Goal: Transaction & Acquisition: Purchase product/service

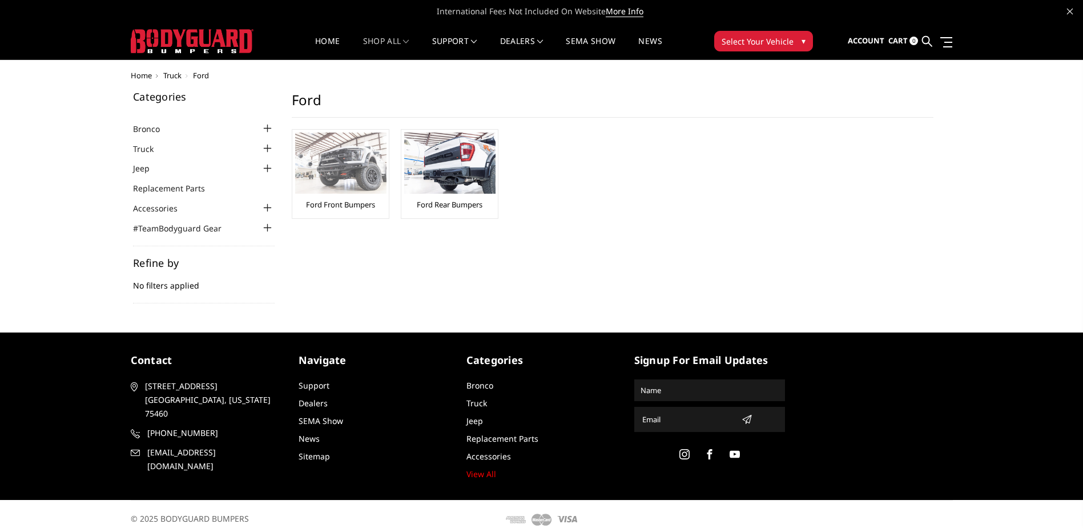
click at [376, 198] on div "Ford Front Bumpers" at bounding box center [340, 173] width 91 height 83
click at [343, 207] on link "Ford Front Bumpers" at bounding box center [340, 204] width 69 height 10
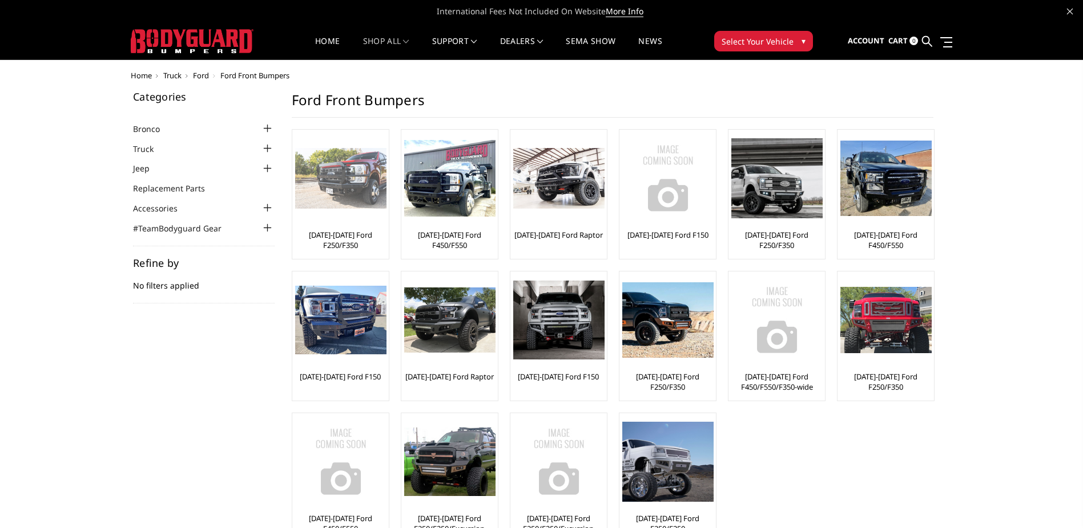
click at [361, 232] on link "[DATE]-[DATE] Ford F250/F350" at bounding box center [340, 240] width 91 height 21
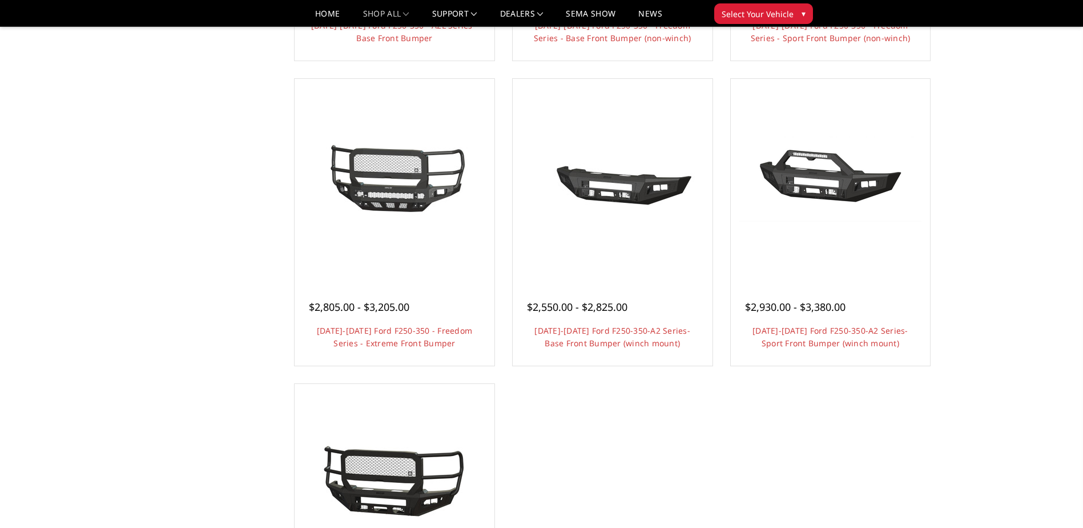
scroll to position [685, 0]
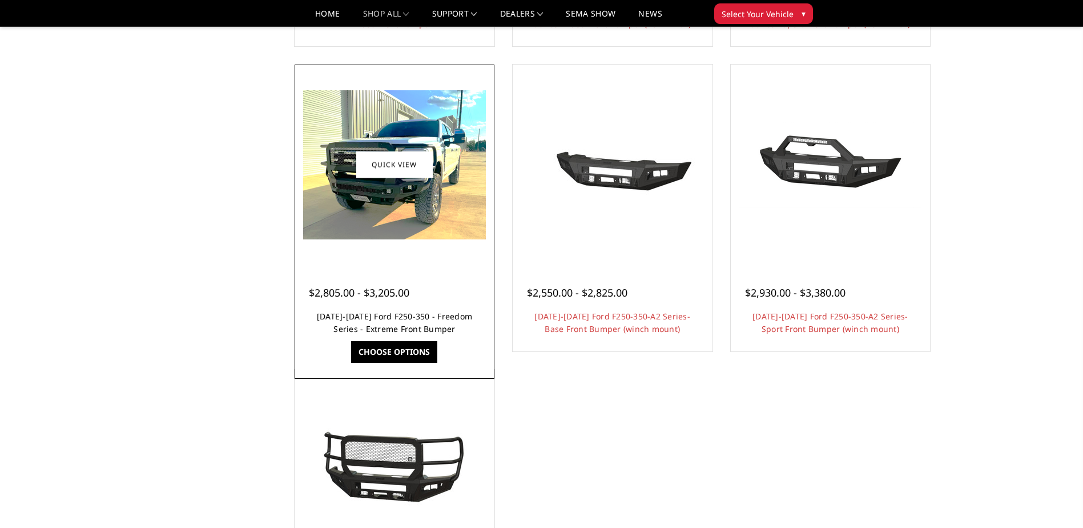
click at [397, 326] on link "2023-2025 Ford F250-350 - Freedom Series - Extreme Front Bumper" at bounding box center [394, 322] width 155 height 23
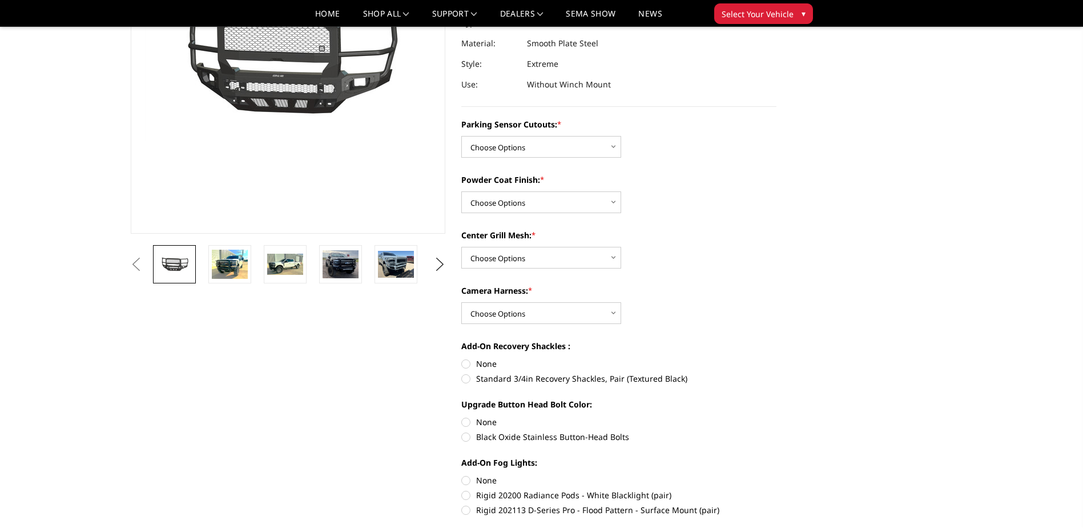
scroll to position [171, 0]
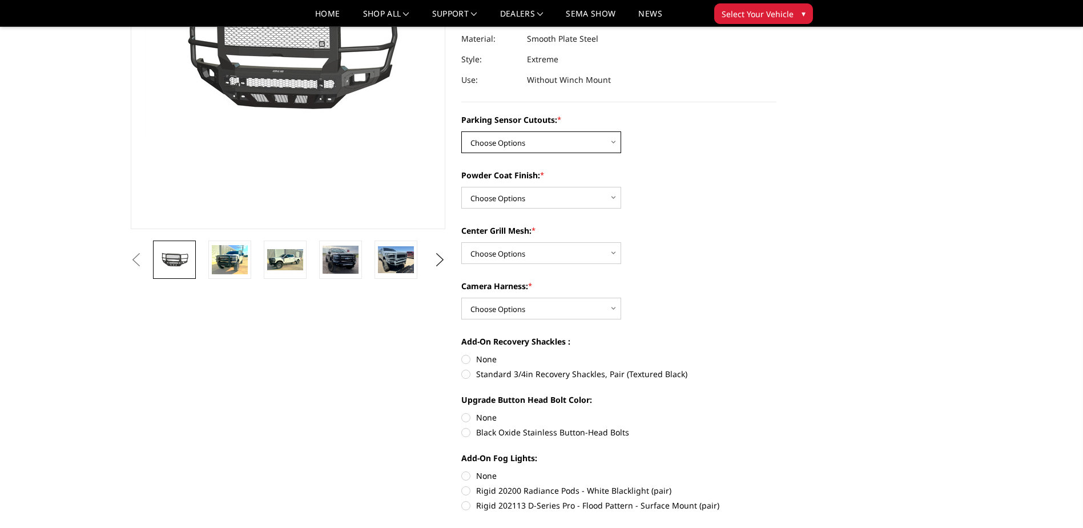
click at [517, 140] on select "Choose Options No - Without Parking Sensor Cutouts Yes - With Parking Sensor Cu…" at bounding box center [541, 142] width 160 height 22
select select "2583"
click at [461, 131] on select "Choose Options No - Without Parking Sensor Cutouts Yes - With Parking Sensor Cu…" at bounding box center [541, 142] width 160 height 22
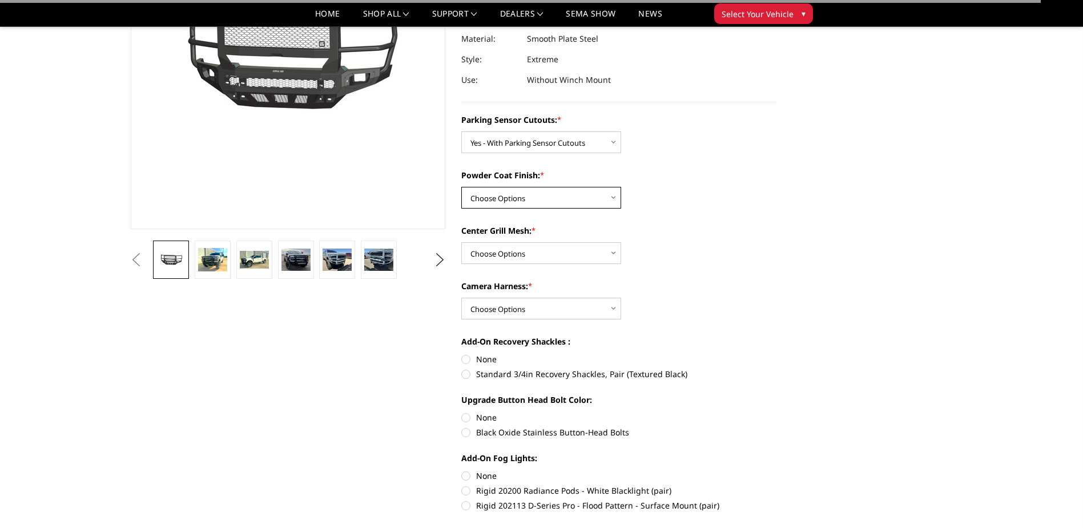
click at [556, 204] on select "Choose Options Bare Metal Textured Black Powder Coat" at bounding box center [541, 198] width 160 height 22
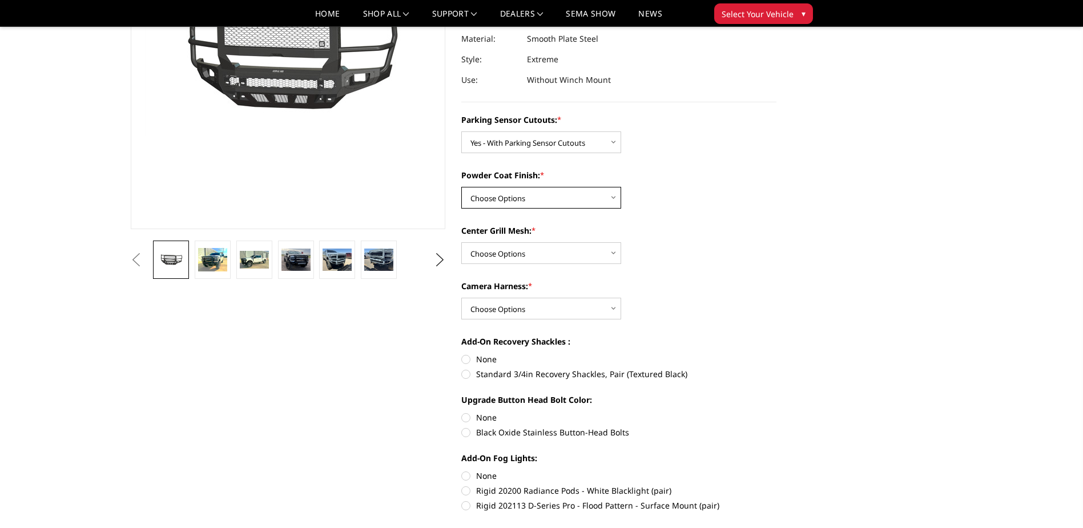
select select "2585"
click at [461, 187] on select "Choose Options Bare Metal Textured Black Powder Coat" at bounding box center [541, 198] width 160 height 22
click at [562, 256] on select "Choose Options With Center Grill Mesh Without Center Grill Mesh" at bounding box center [541, 253] width 160 height 22
select select "2587"
click at [461, 242] on select "Choose Options With Center Grill Mesh Without Center Grill Mesh" at bounding box center [541, 253] width 160 height 22
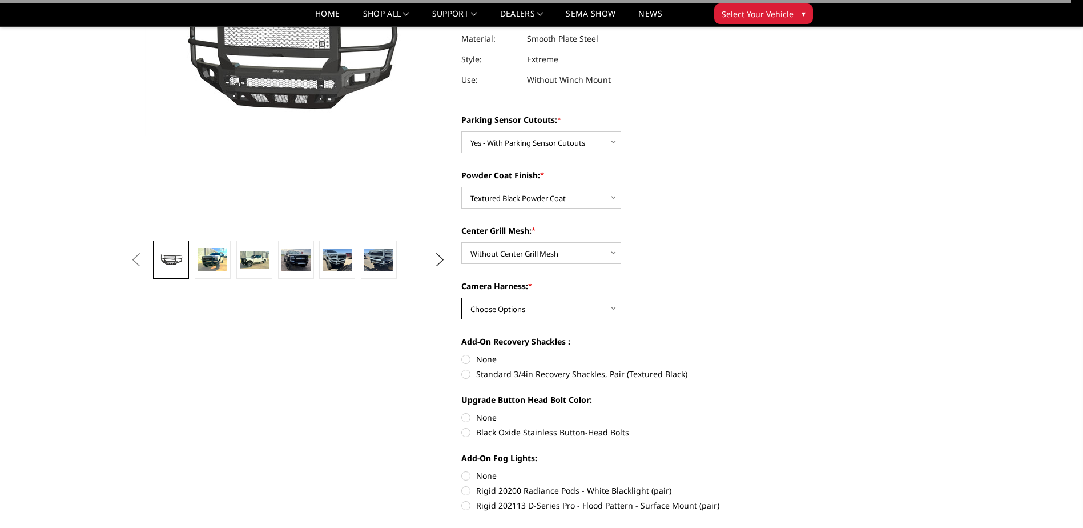
click at [554, 310] on select "Choose Options WITH Camera Harness WITHOUT Camera Harness" at bounding box center [541, 308] width 160 height 22
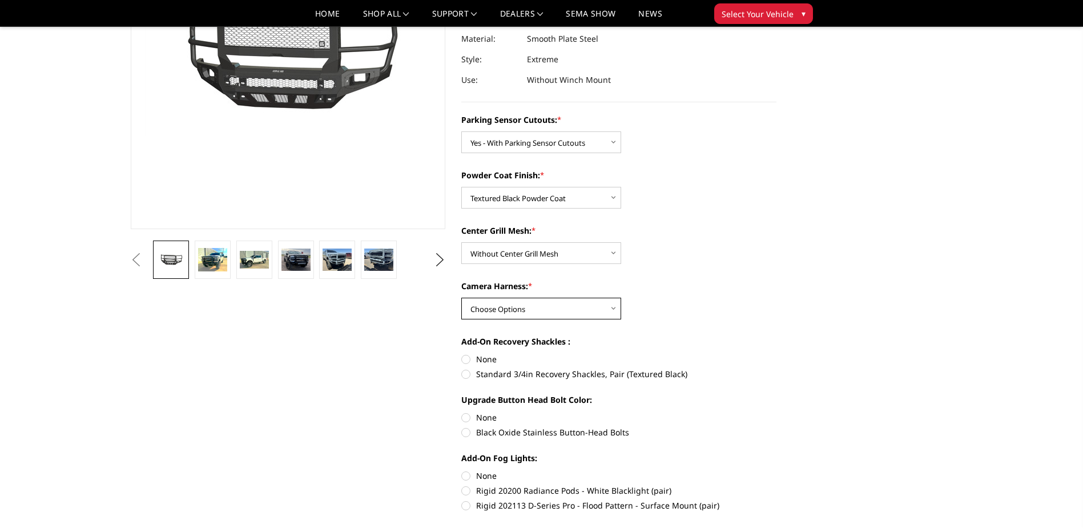
select select "2588"
click at [461, 297] on select "Choose Options WITH Camera Harness WITHOUT Camera Harness" at bounding box center [541, 308] width 160 height 22
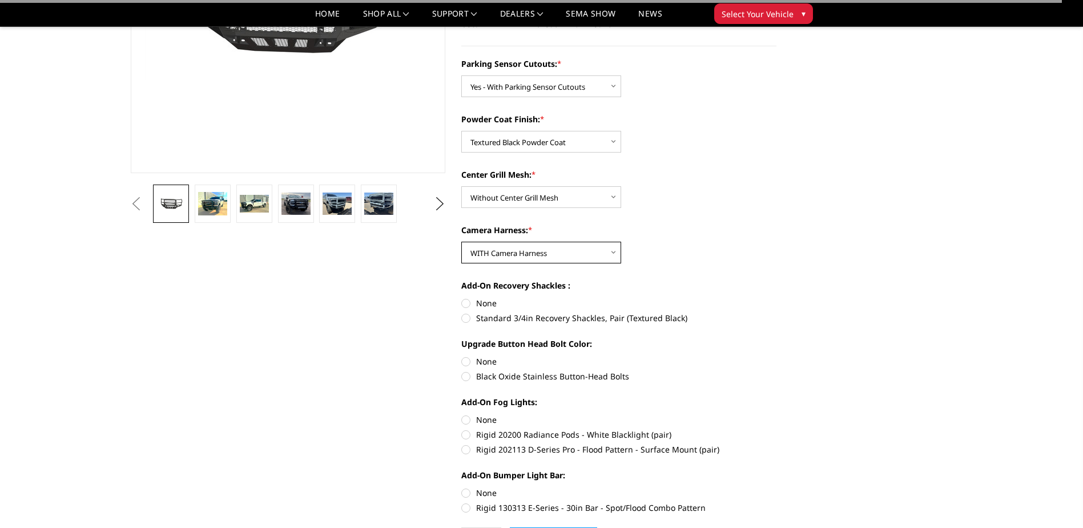
scroll to position [285, 0]
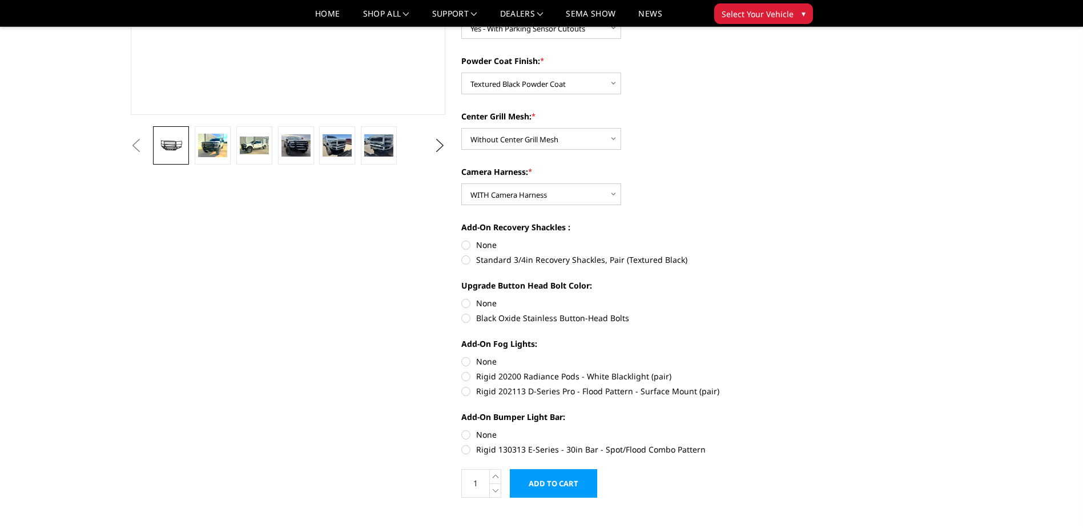
click at [463, 245] on label "None" at bounding box center [618, 245] width 315 height 12
click at [462, 239] on input "None" at bounding box center [461, 239] width 1 height 1
radio input "true"
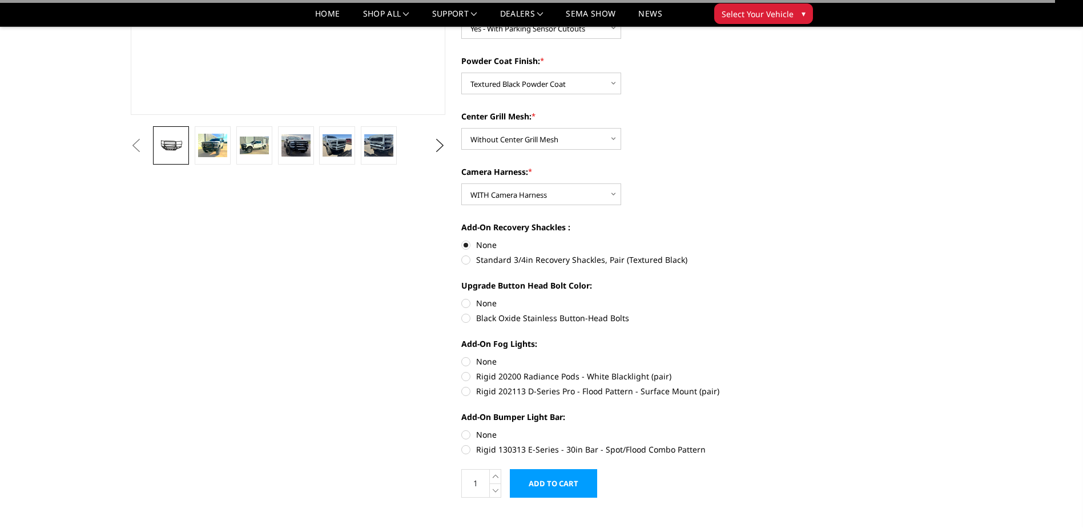
click at [469, 321] on label "Black Oxide Stainless Button-Head Bolts" at bounding box center [618, 318] width 315 height 12
click at [776, 297] on input "Black Oxide Stainless Button-Head Bolts" at bounding box center [776, 297] width 1 height 1
radio input "true"
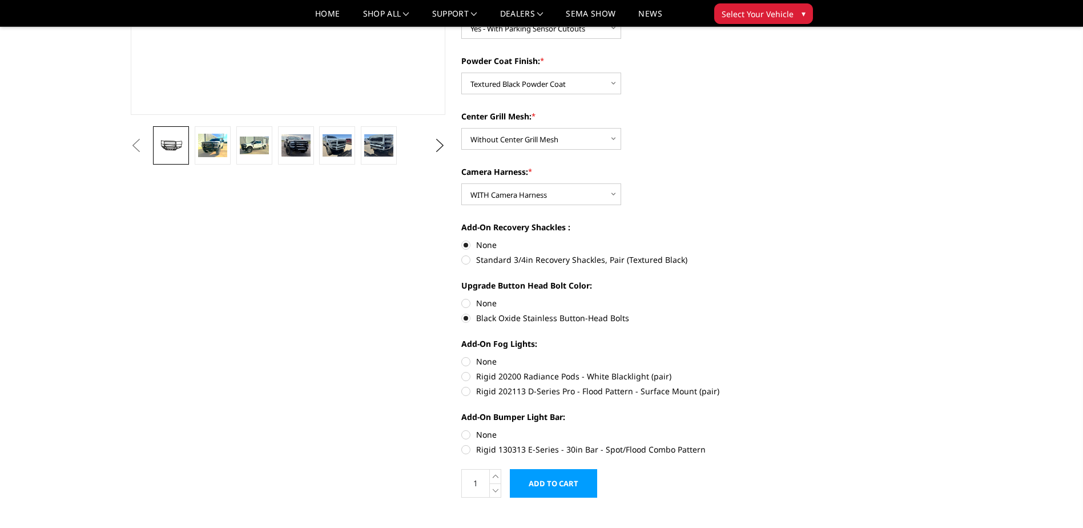
click at [465, 392] on label "Rigid 202113 D-Series Pro - Flood Pattern - Surface Mount (pair)" at bounding box center [618, 391] width 315 height 12
click at [776, 371] on input "Rigid 202113 D-Series Pro - Flood Pattern - Surface Mount (pair)" at bounding box center [776, 370] width 1 height 1
radio input "true"
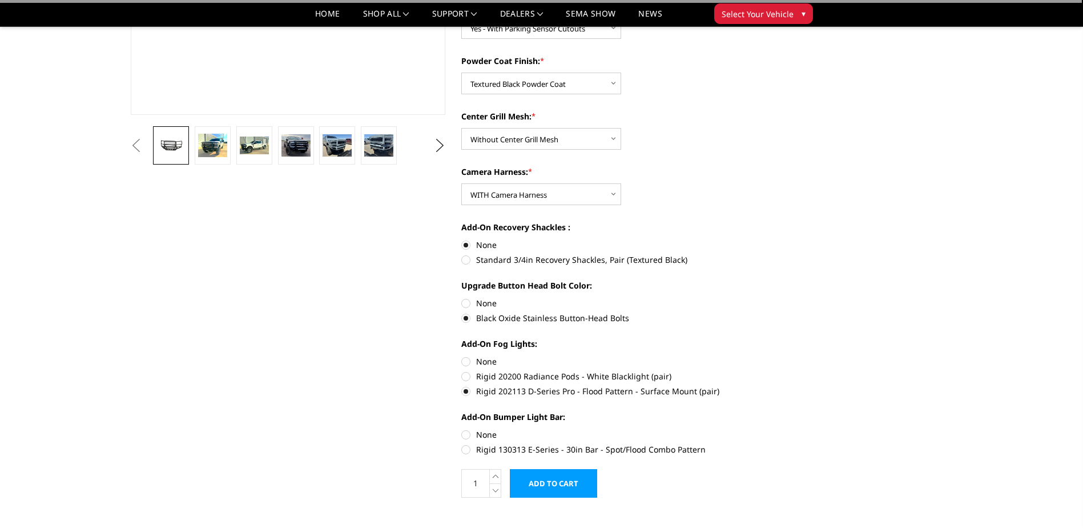
click at [465, 448] on label "Rigid 130313 E-Series - 30in Bar - Spot/Flood Combo Pattern" at bounding box center [618, 449] width 315 height 12
click at [776, 429] on input "Rigid 130313 E-Series - 30in Bar - Spot/Flood Combo Pattern" at bounding box center [776, 428] width 1 height 1
radio input "true"
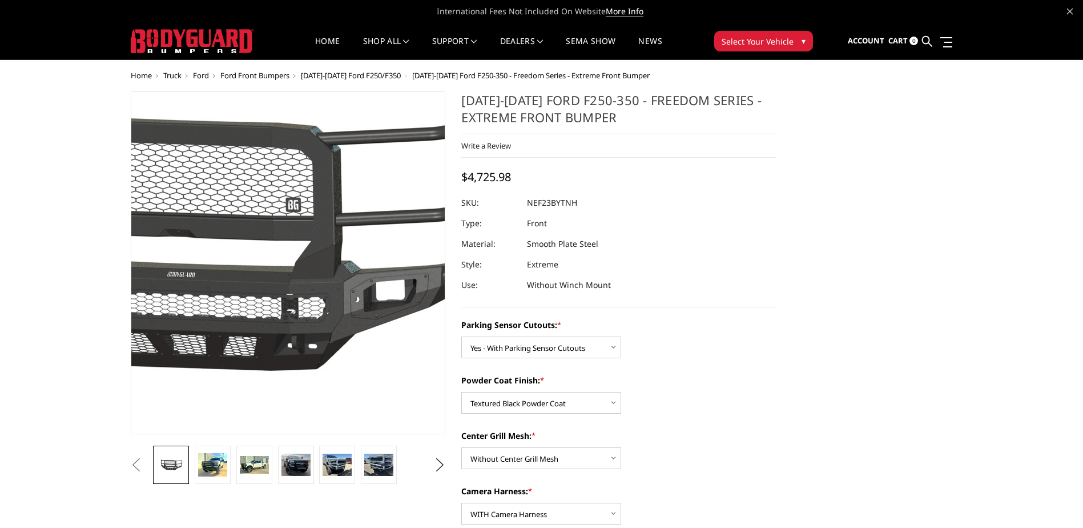
scroll to position [57, 0]
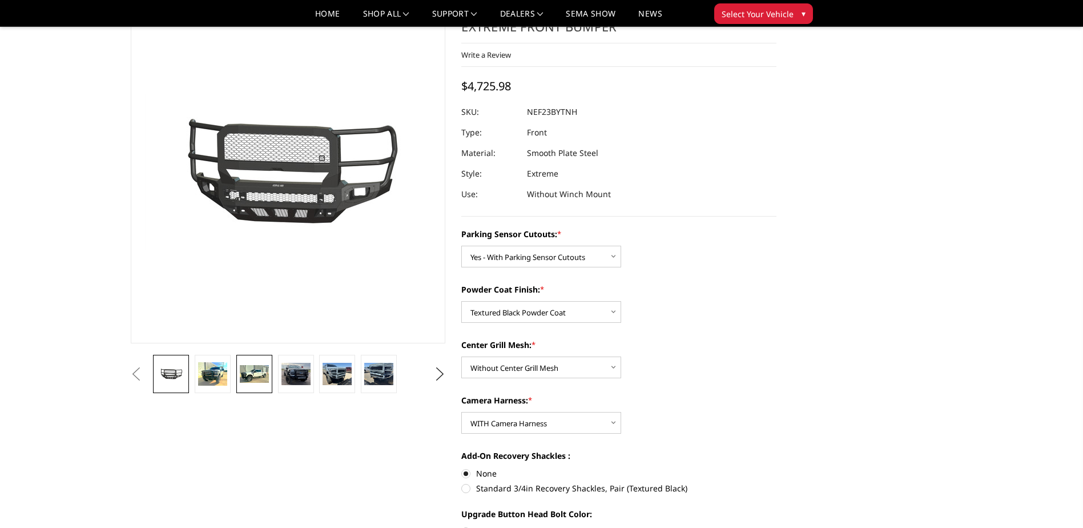
click at [252, 383] on link at bounding box center [254, 374] width 36 height 38
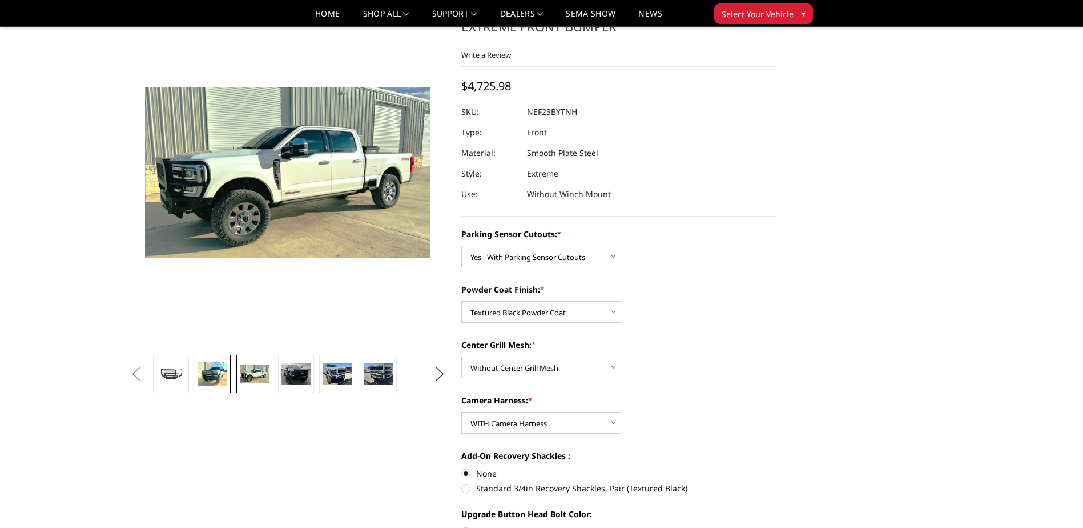
click at [208, 377] on img at bounding box center [212, 373] width 29 height 23
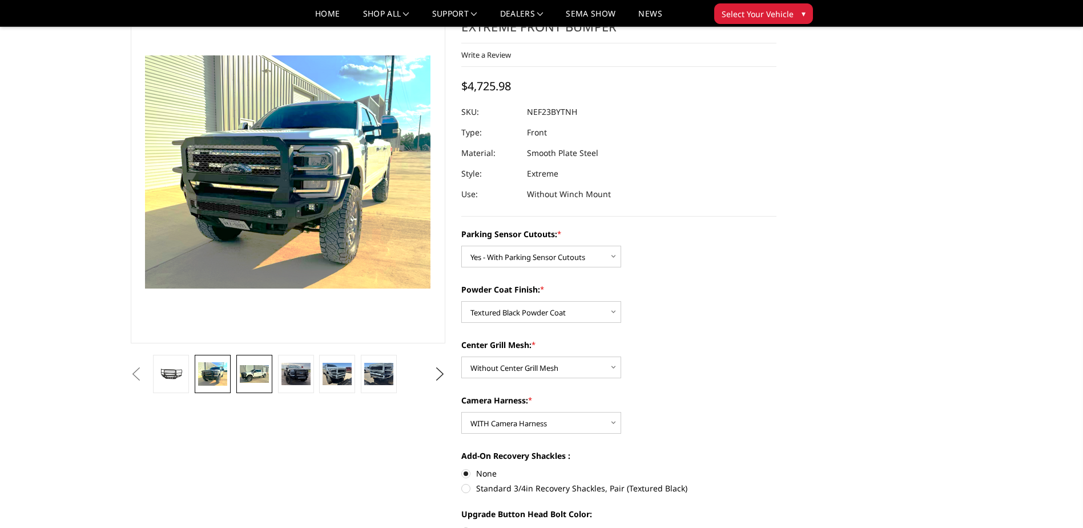
click at [256, 383] on link at bounding box center [254, 374] width 36 height 38
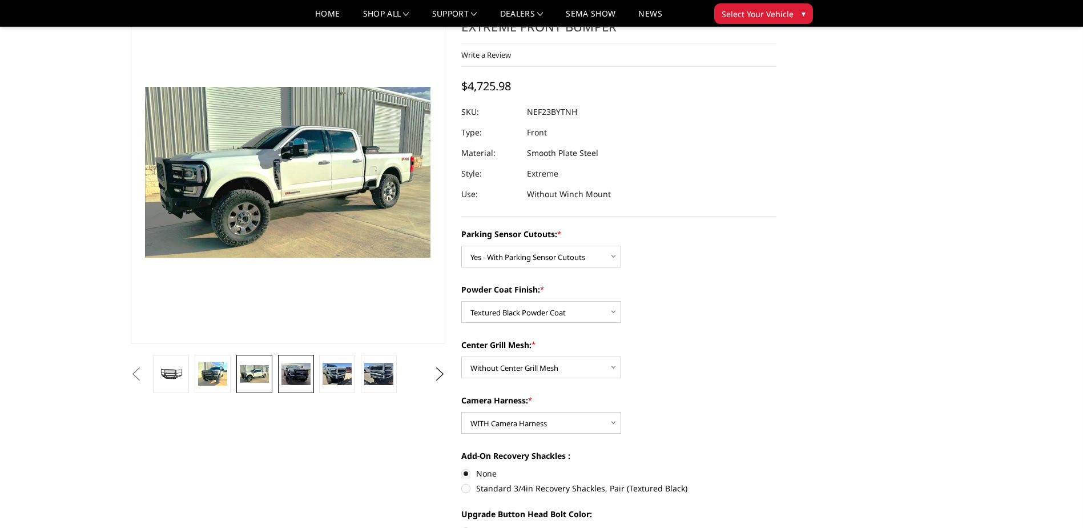
click at [293, 379] on img at bounding box center [295, 374] width 29 height 23
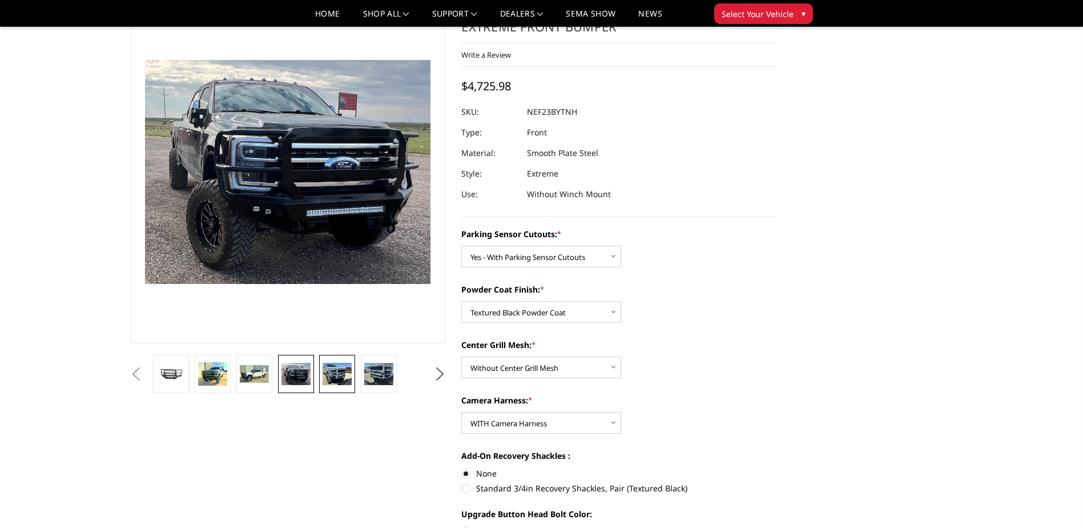
click at [333, 379] on img at bounding box center [337, 374] width 29 height 22
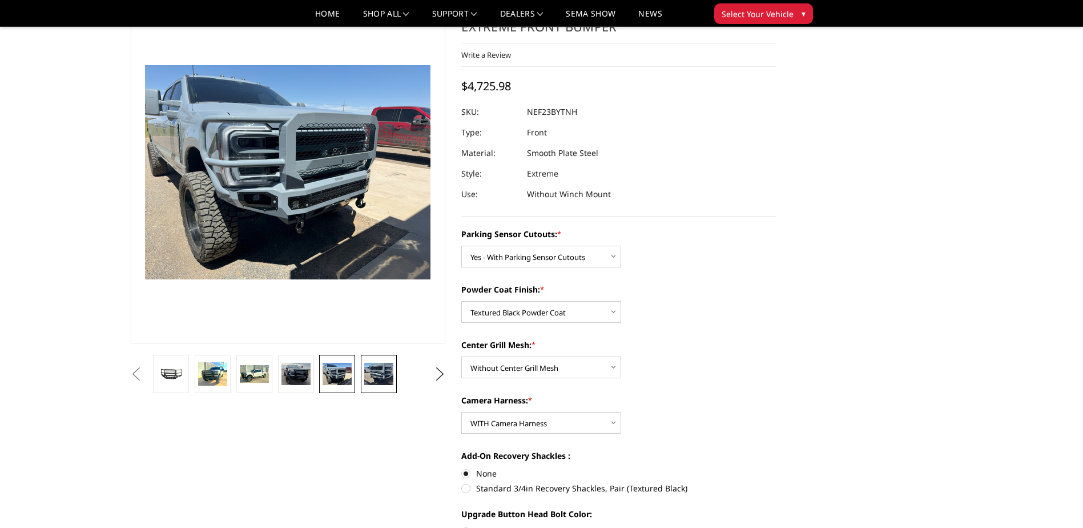
click at [377, 377] on img at bounding box center [378, 374] width 29 height 22
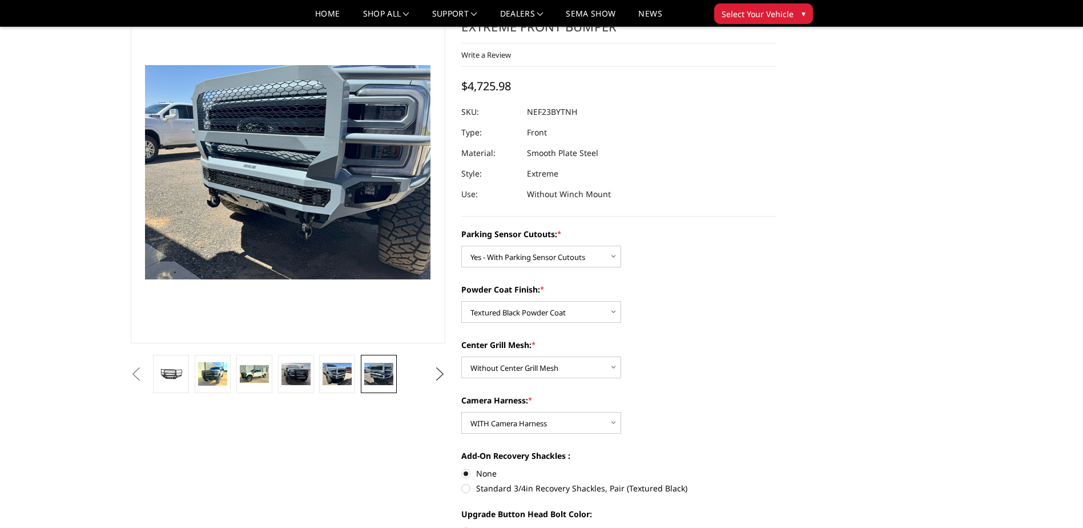
click at [434, 377] on button "Next" at bounding box center [439, 373] width 17 height 17
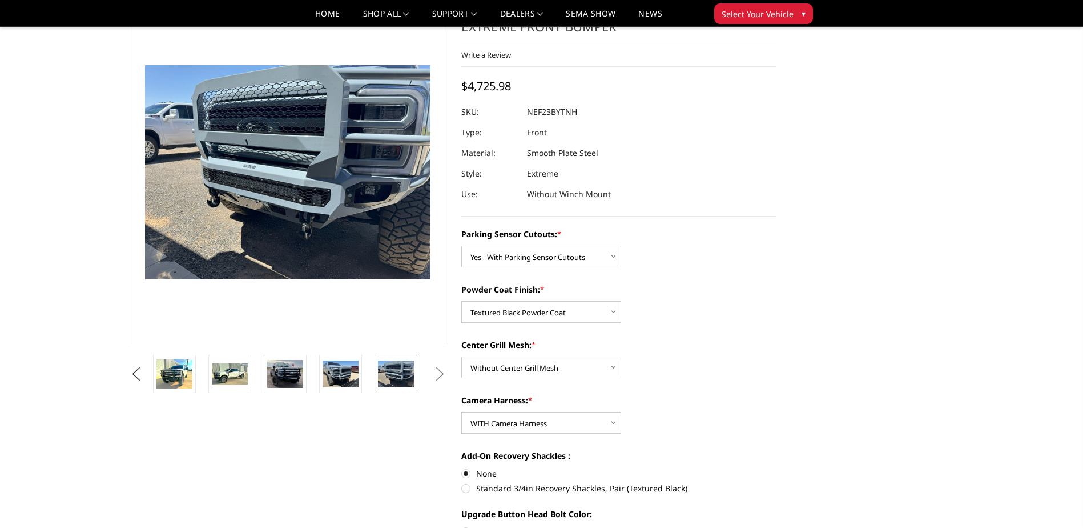
click at [396, 380] on img at bounding box center [396, 373] width 36 height 27
click at [343, 379] on img at bounding box center [341, 373] width 36 height 27
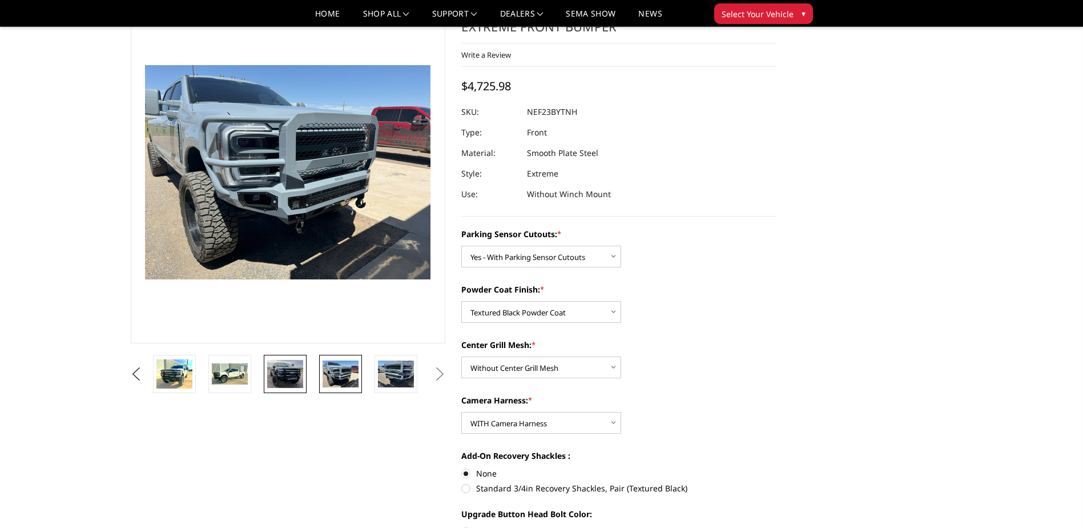
click at [296, 373] on img at bounding box center [285, 374] width 36 height 28
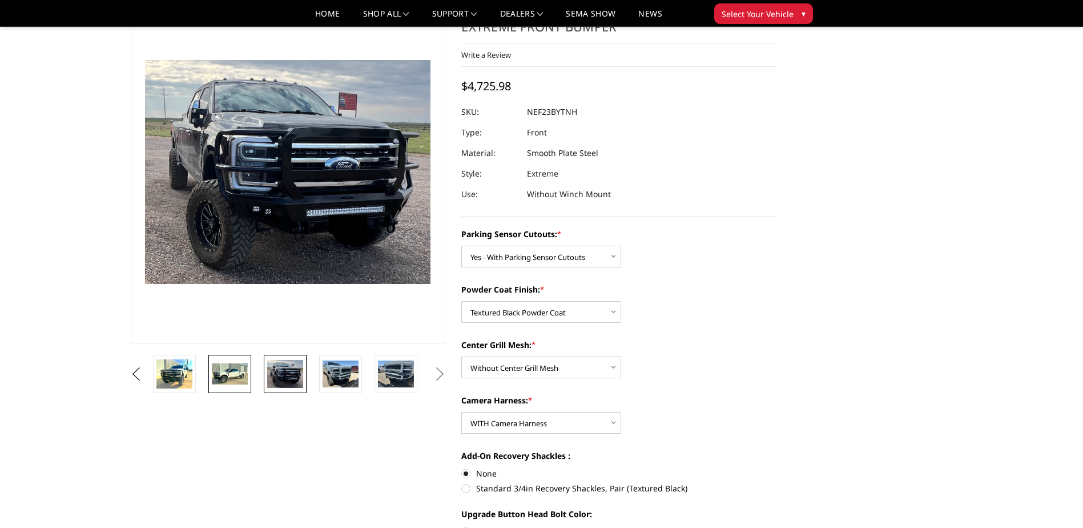
click at [238, 369] on img at bounding box center [230, 374] width 36 height 22
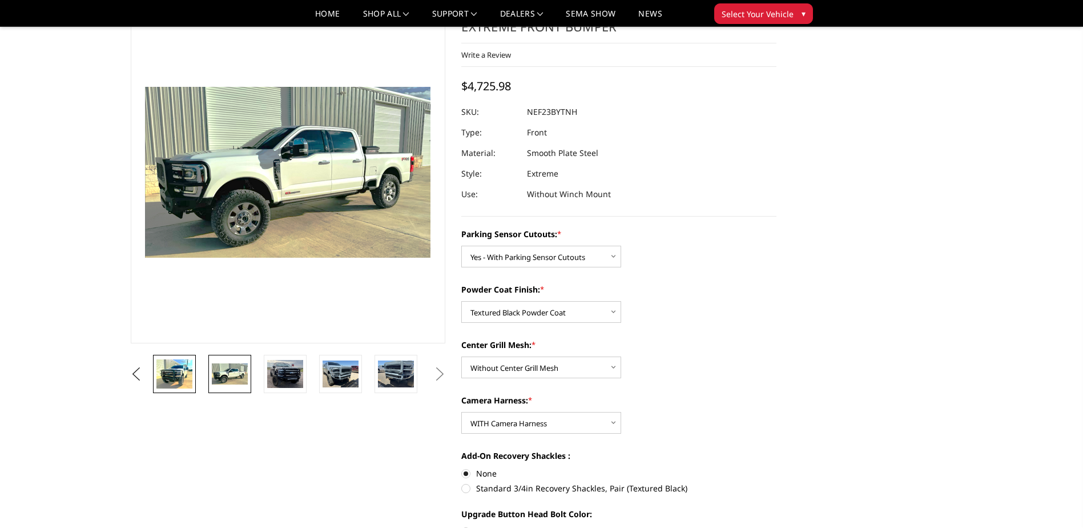
click at [184, 375] on img at bounding box center [174, 373] width 36 height 29
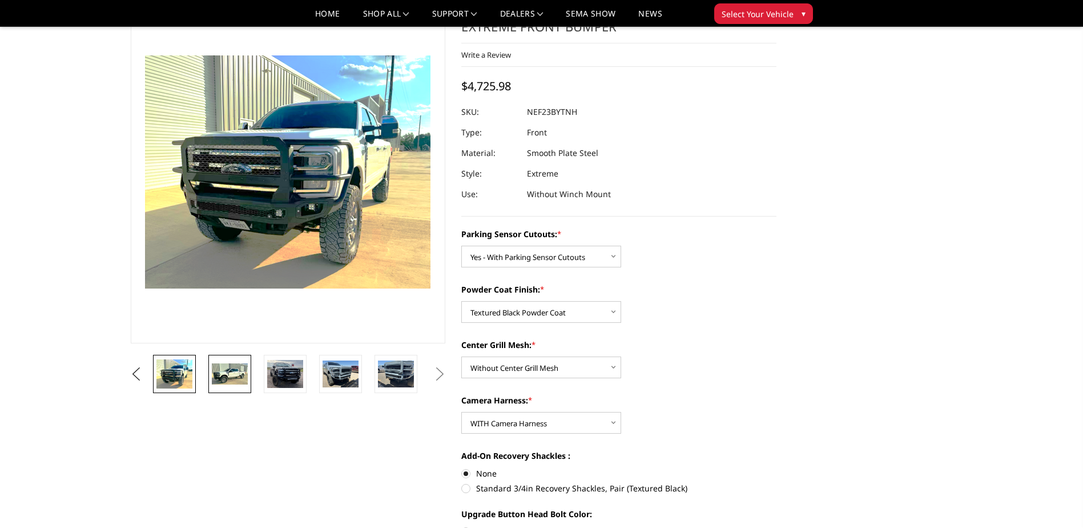
click at [242, 369] on img at bounding box center [230, 374] width 36 height 22
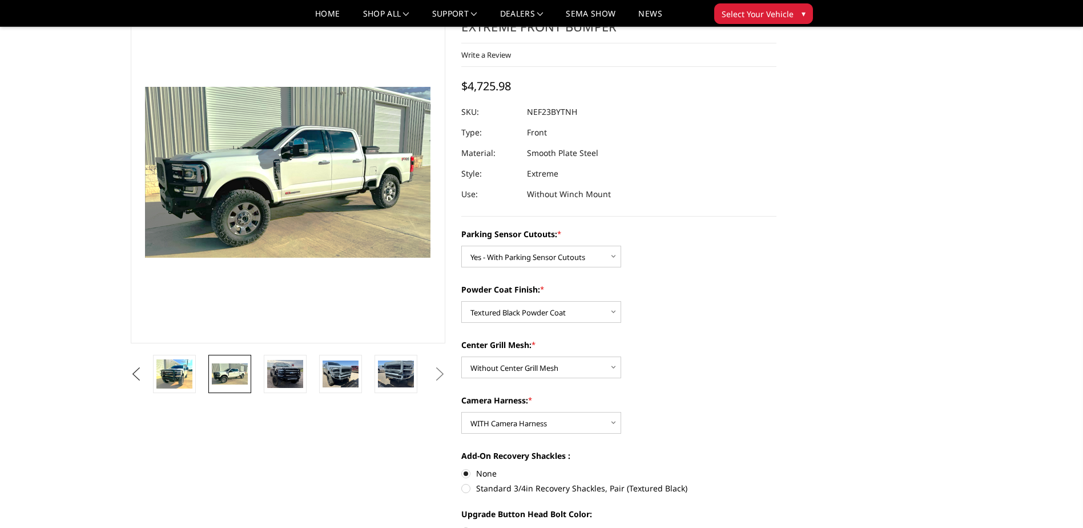
click at [145, 374] on button "Previous" at bounding box center [136, 373] width 17 height 17
